Goal: Navigation & Orientation: Find specific page/section

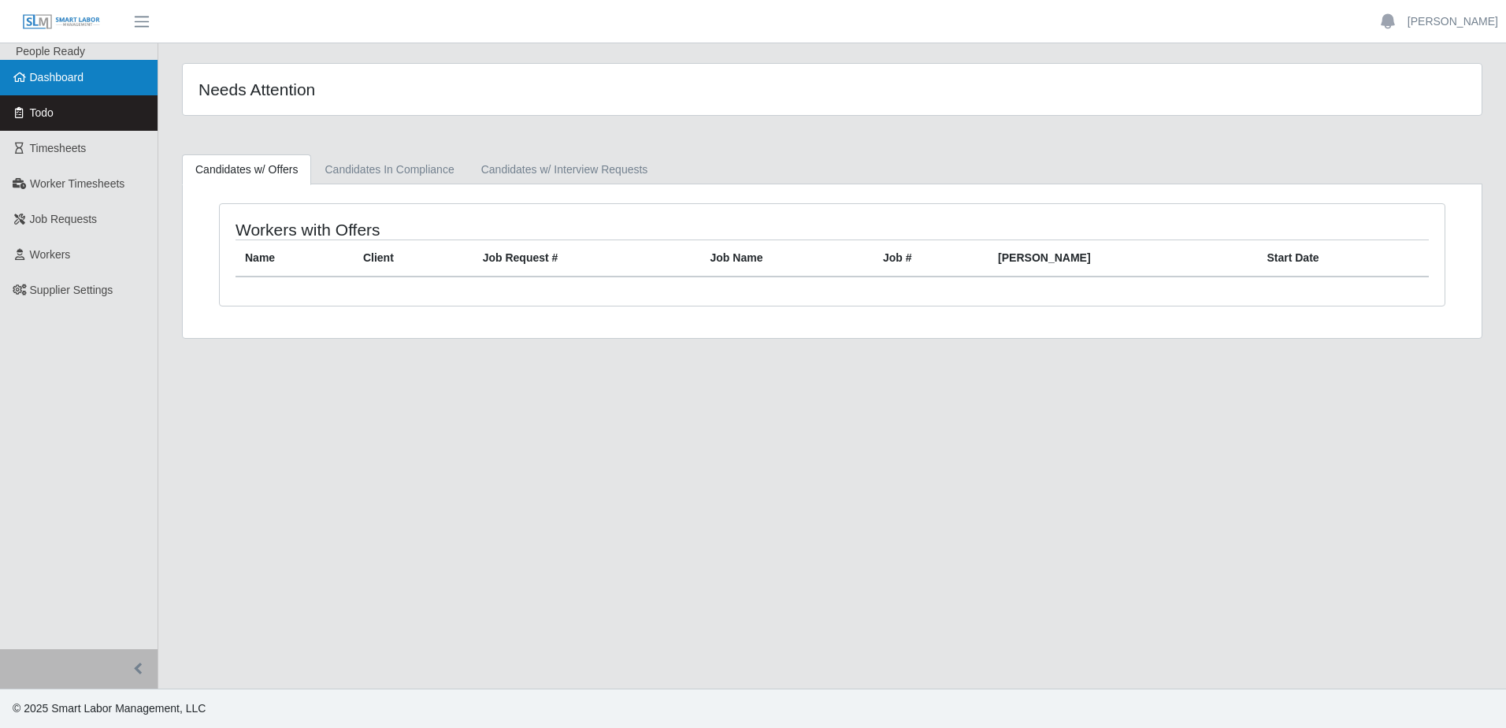
click at [62, 78] on span "Dashboard" at bounding box center [57, 77] width 54 height 13
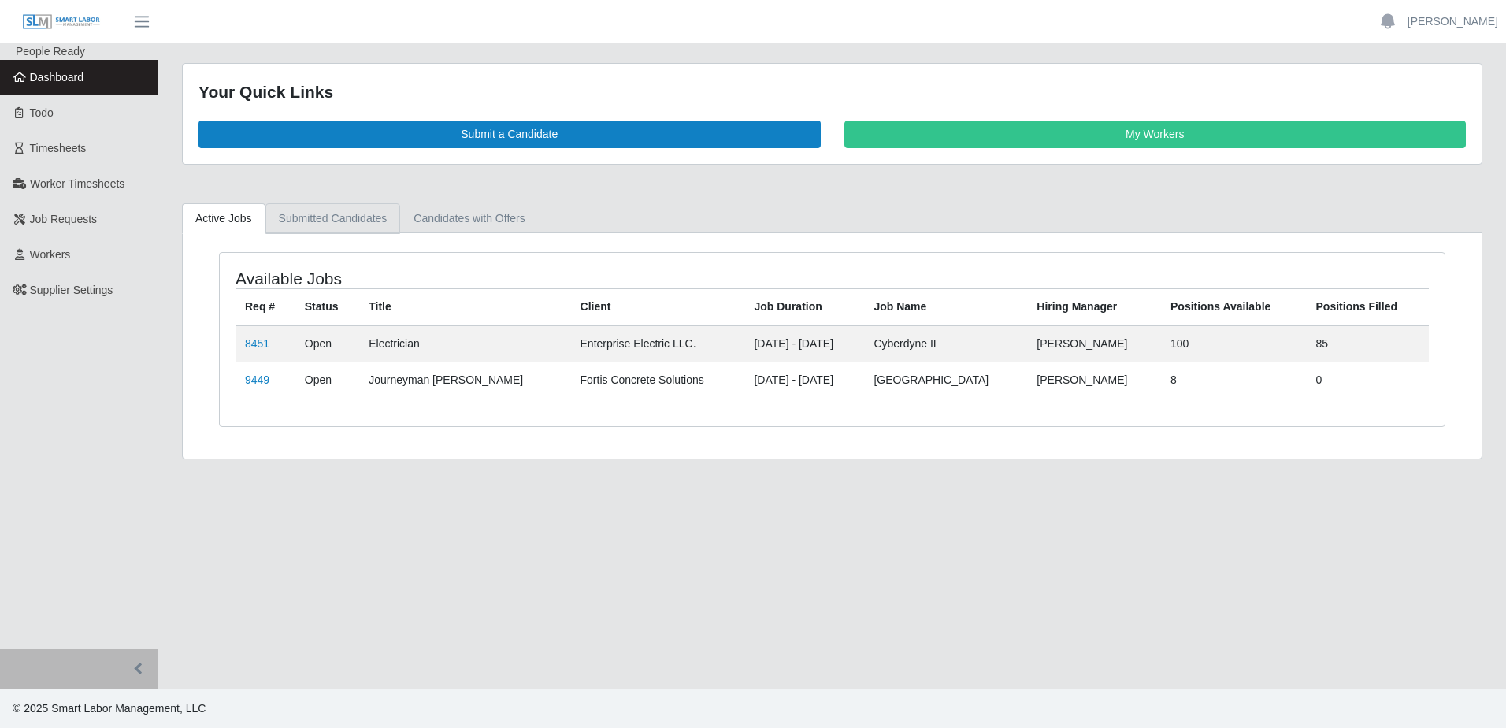
click at [320, 223] on link "Submitted Candidates" at bounding box center [333, 218] width 136 height 31
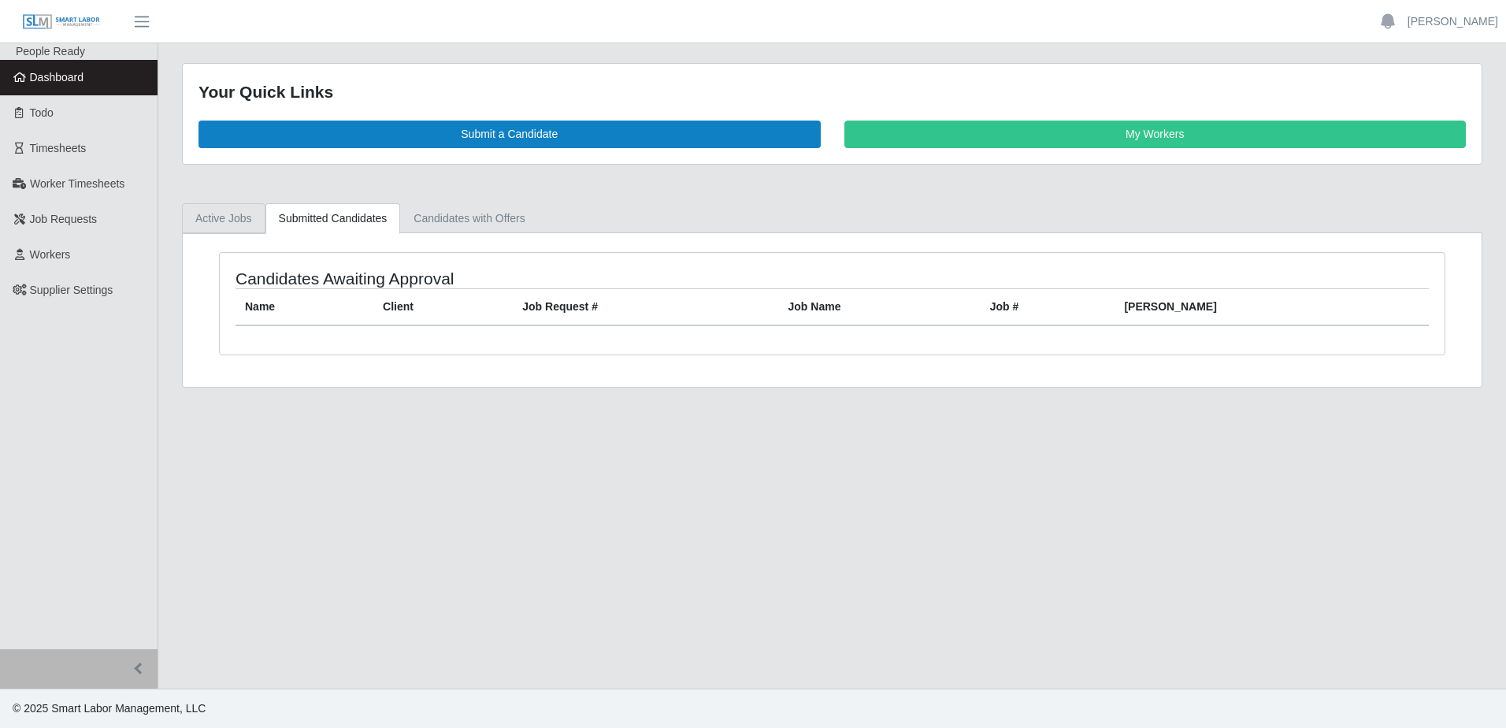
click at [219, 219] on link "Active Jobs" at bounding box center [224, 218] width 84 height 31
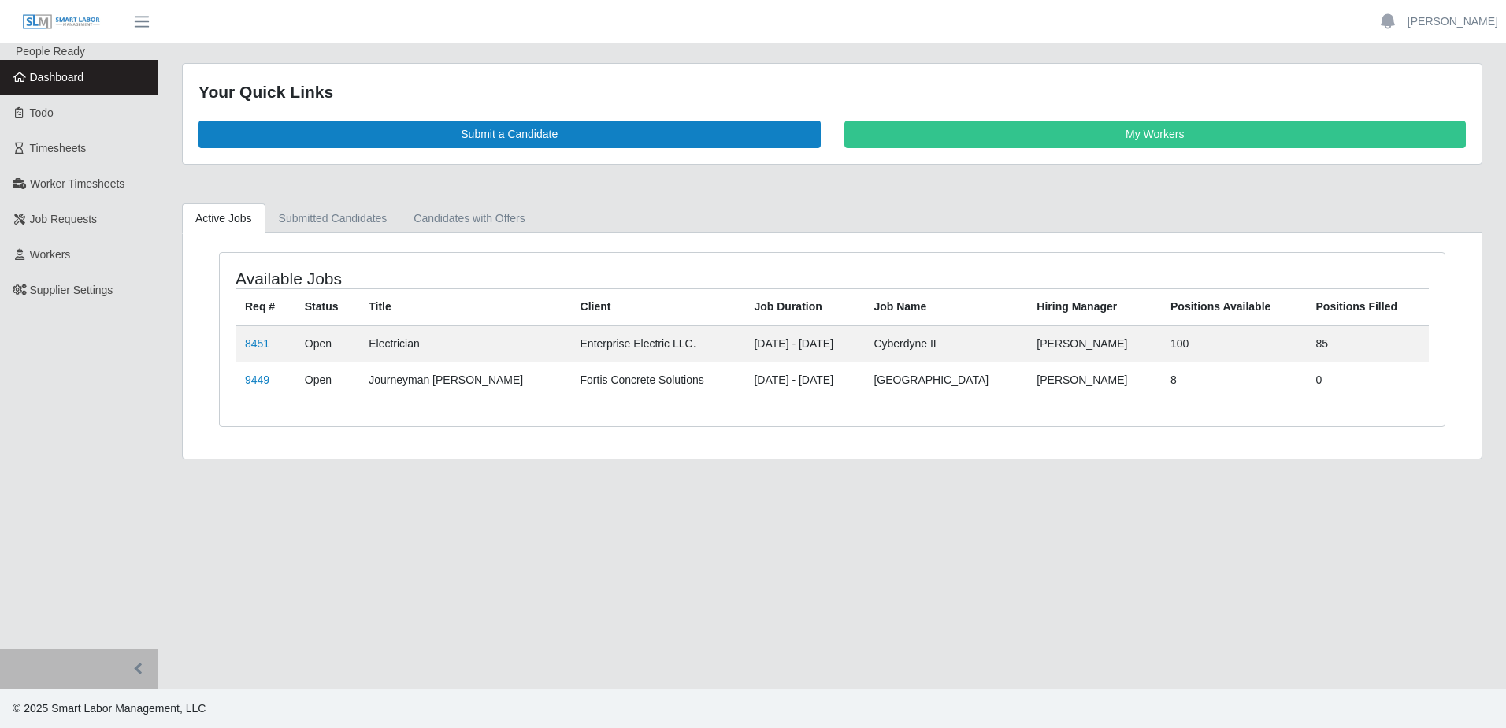
click at [75, 81] on span "Dashboard" at bounding box center [57, 77] width 54 height 13
